Goal: Information Seeking & Learning: Compare options

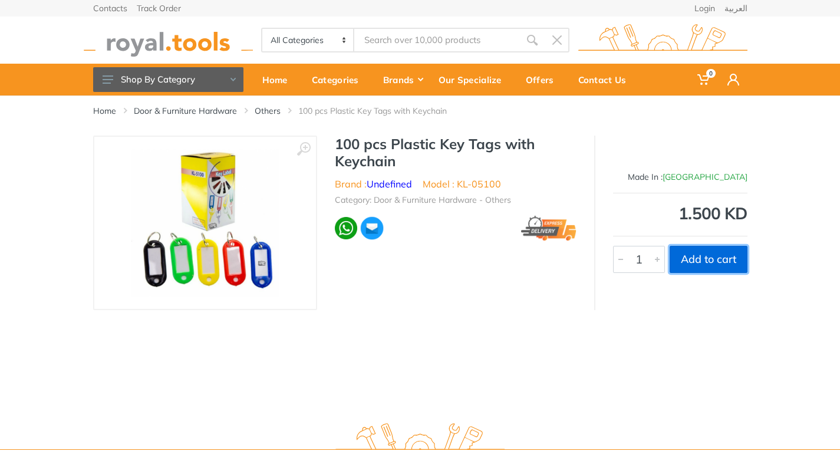
click at [704, 262] on button "Add to cart" at bounding box center [709, 259] width 78 height 27
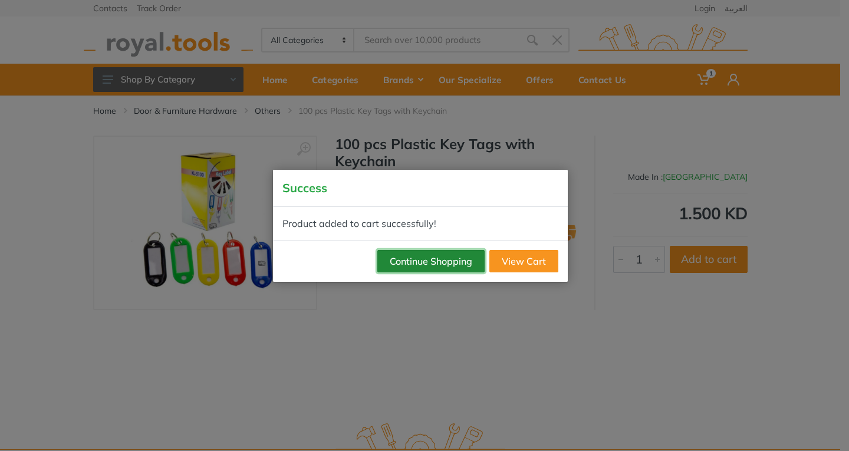
click at [435, 266] on button "Continue Shopping" at bounding box center [430, 261] width 107 height 22
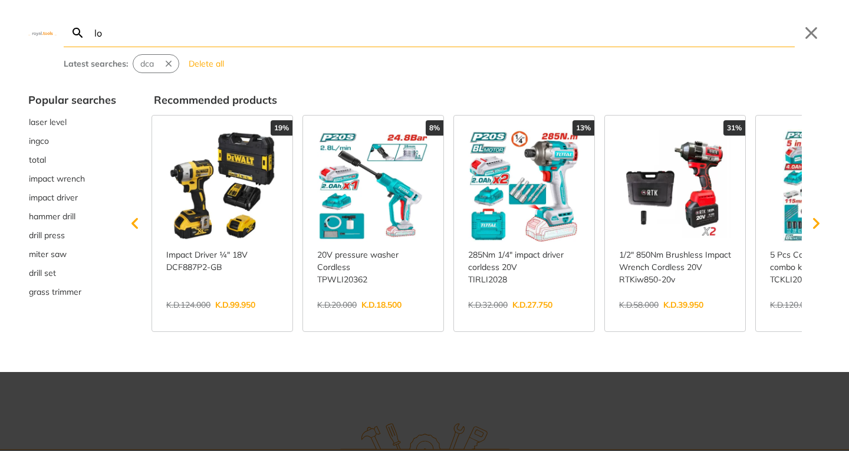
type input "lo"
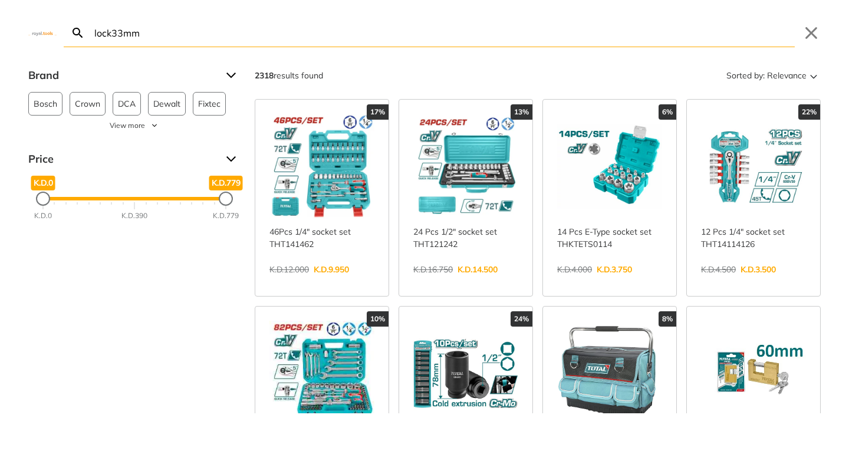
click at [110, 31] on input "lock33mm" at bounding box center [443, 33] width 703 height 28
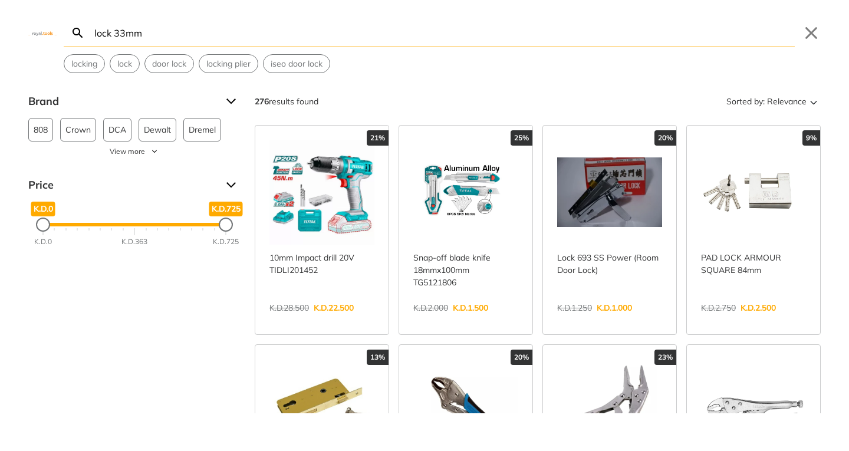
type input "lock 33mm"
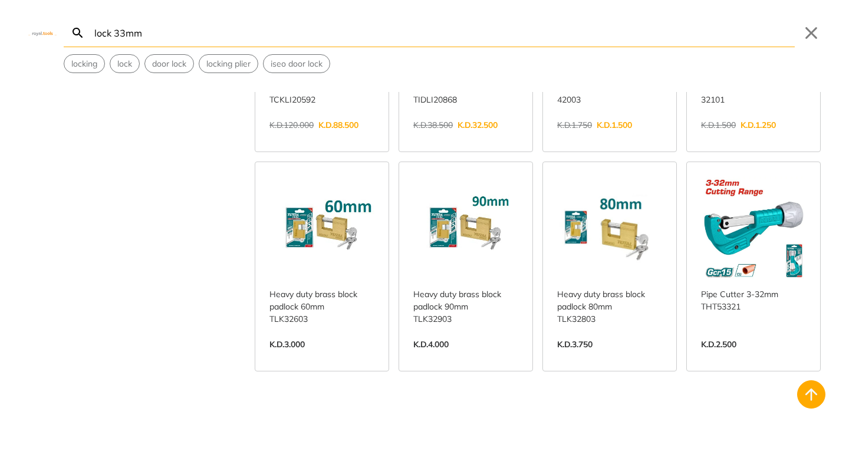
scroll to position [967, 0]
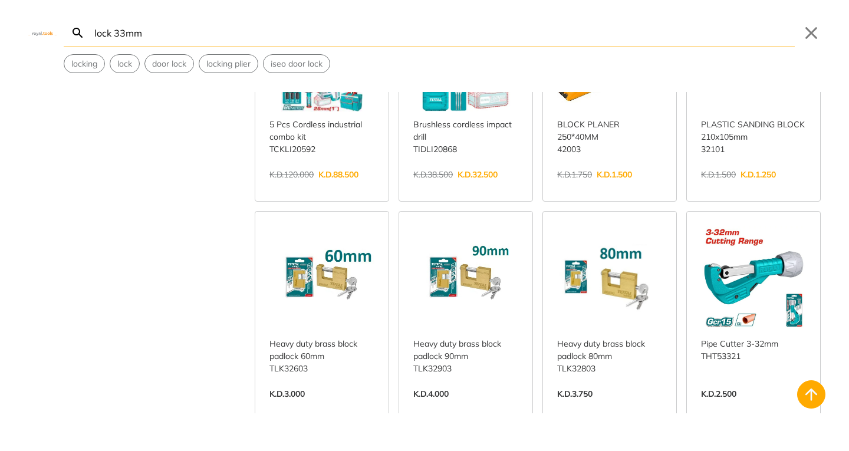
scroll to position [786, 0]
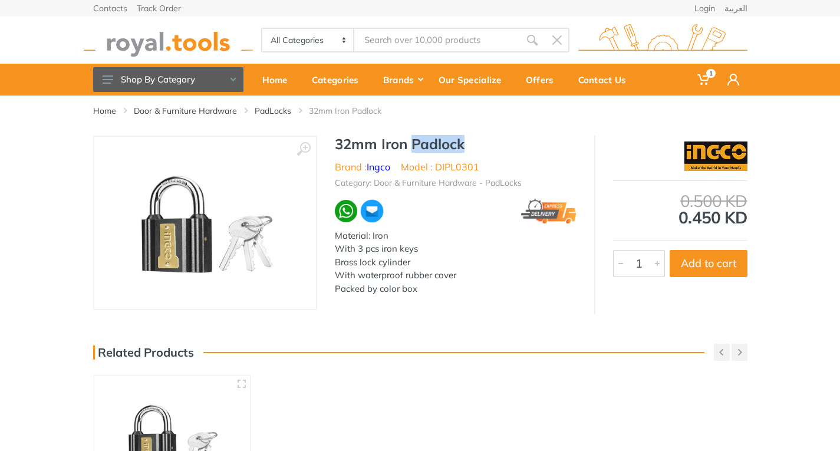
copy h1 "Padlock"
drag, startPoint x: 463, startPoint y: 143, endPoint x: 412, endPoint y: 149, distance: 51.6
click at [412, 149] on h1 "32mm Iron Padlock" at bounding box center [456, 144] width 242 height 17
type input "Padlock"
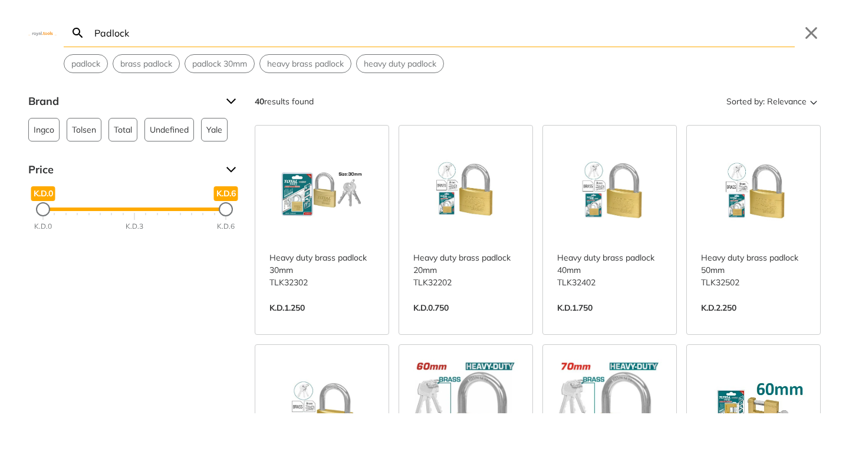
type input "Padlock"
click at [745, 106] on button "Sorted by: Relevance" at bounding box center [772, 101] width 97 height 19
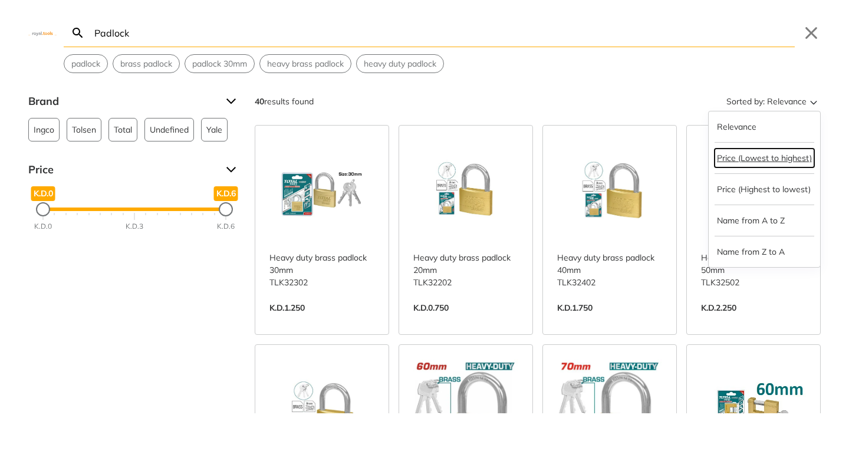
click at [762, 162] on button "Price (Lowest to highest)" at bounding box center [765, 158] width 100 height 19
